Goal: Check status: Verify the current state of an ongoing process or item

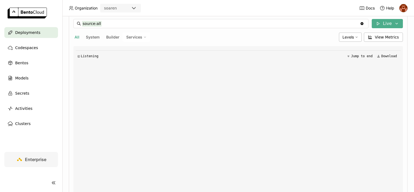
scroll to position [81, 0]
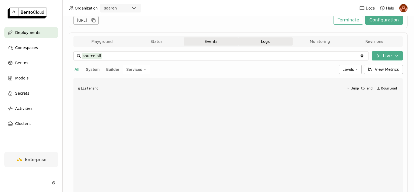
click at [211, 38] on button "Events" at bounding box center [211, 41] width 54 height 8
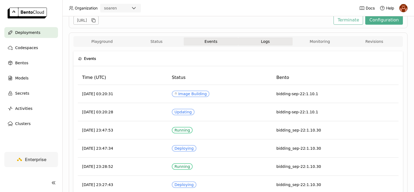
click at [248, 43] on button "Logs" at bounding box center [265, 41] width 54 height 8
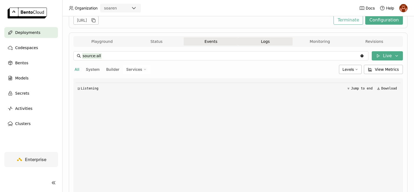
click at [213, 44] on button "Events" at bounding box center [211, 41] width 54 height 8
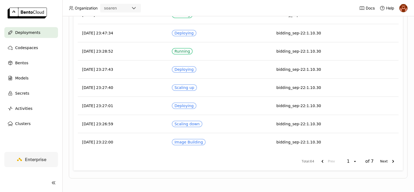
scroll to position [61, 0]
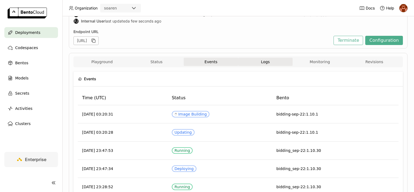
click at [257, 63] on button "Logs" at bounding box center [265, 62] width 54 height 8
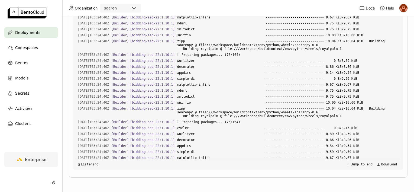
scroll to position [6749, 0]
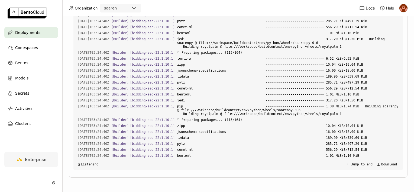
drag, startPoint x: 161, startPoint y: 128, endPoint x: 176, endPoint y: 166, distance: 40.9
click at [177, 165] on div "◲ Listening Jump to end Download" at bounding box center [238, 163] width 325 height 11
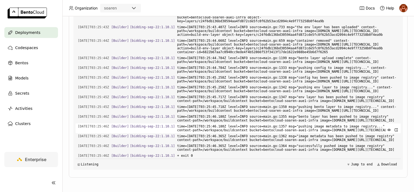
scroll to position [7277, 0]
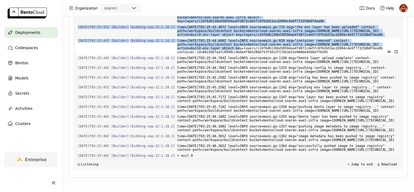
drag, startPoint x: 209, startPoint y: 62, endPoint x: 233, endPoint y: 140, distance: 81.5
click at [233, 140] on div "Load older logs [DATE]T03:24:41Z [Builder] [ bidding-sep-22:1.10.1 ] scikit-lea…" at bounding box center [238, 88] width 325 height 163
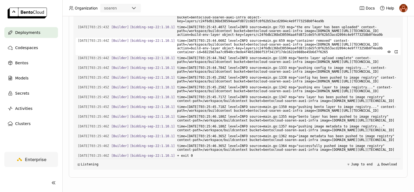
drag, startPoint x: 233, startPoint y: 140, endPoint x: 234, endPoint y: 147, distance: 6.6
click at [234, 55] on span "time=[DATE]T03:25:44.660Z level=INFO source=main.go:659 msg="container removed"…" at bounding box center [287, 46] width 221 height 17
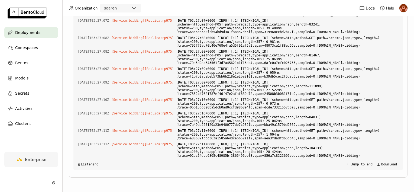
scroll to position [7494, 0]
